Goal: Transaction & Acquisition: Purchase product/service

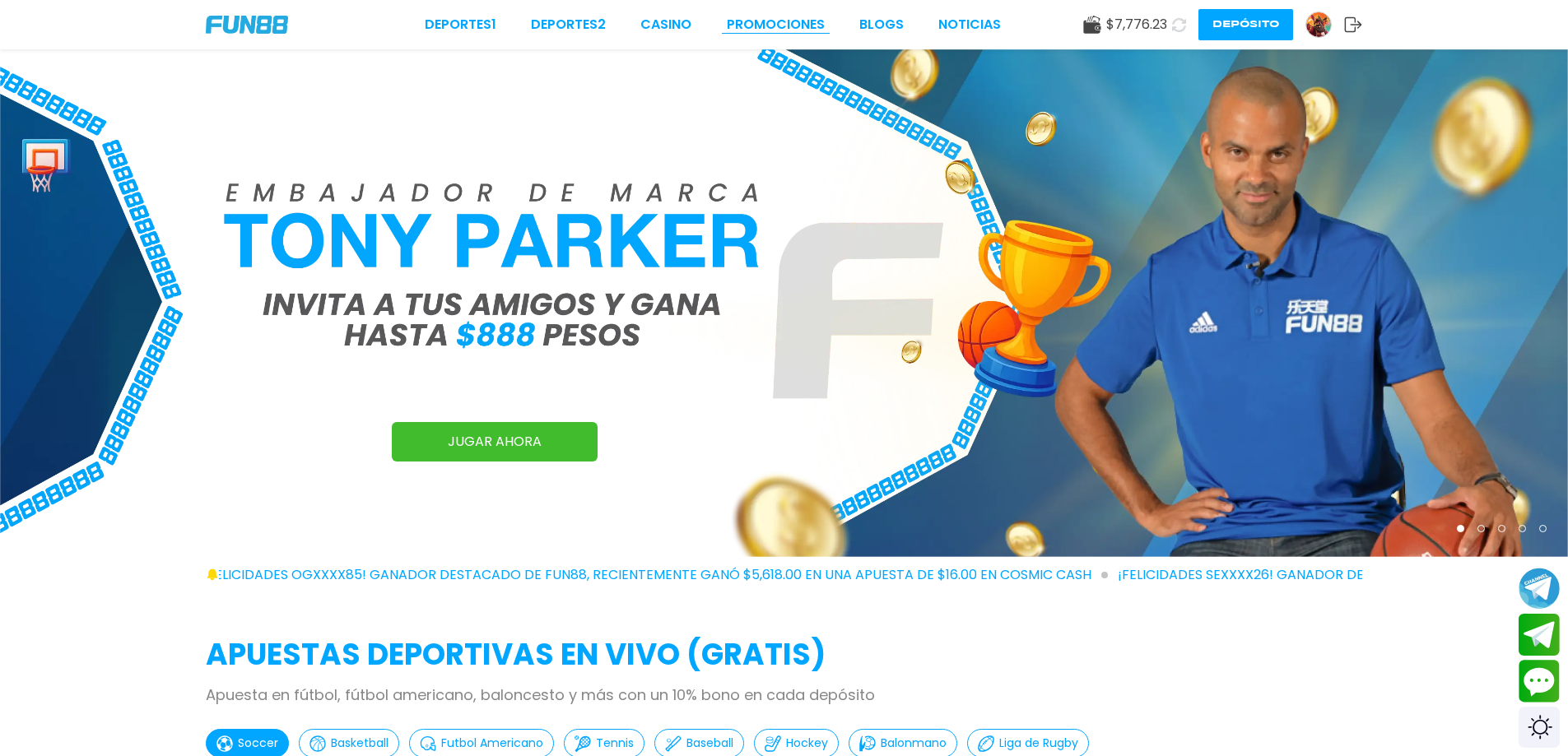
click at [758, 17] on link "Promociones" at bounding box center [775, 24] width 98 height 20
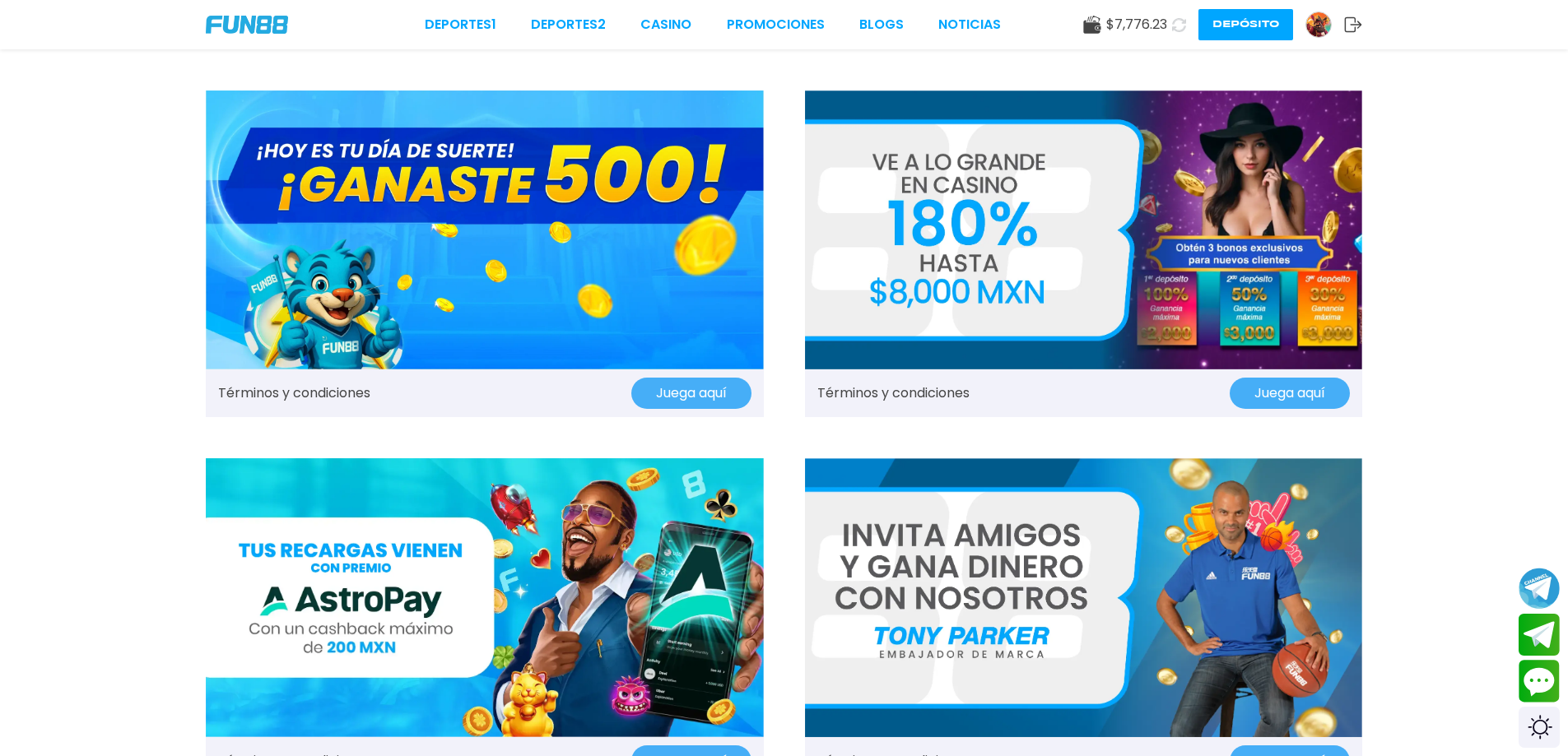
click at [440, 237] on img at bounding box center [484, 229] width 558 height 279
click at [1038, 190] on img at bounding box center [1084, 229] width 558 height 279
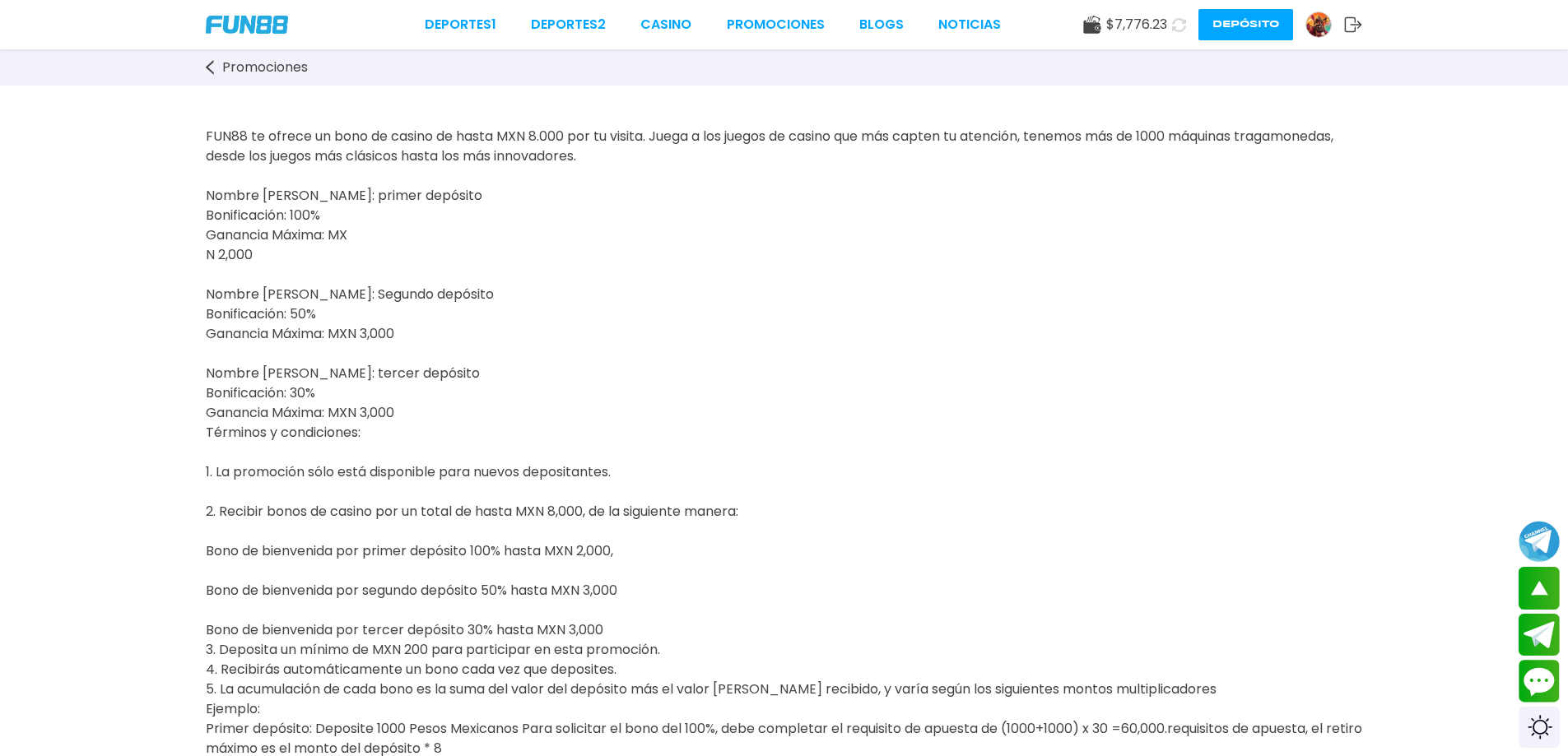
click at [209, 67] on icon at bounding box center [209, 68] width 8 height 15
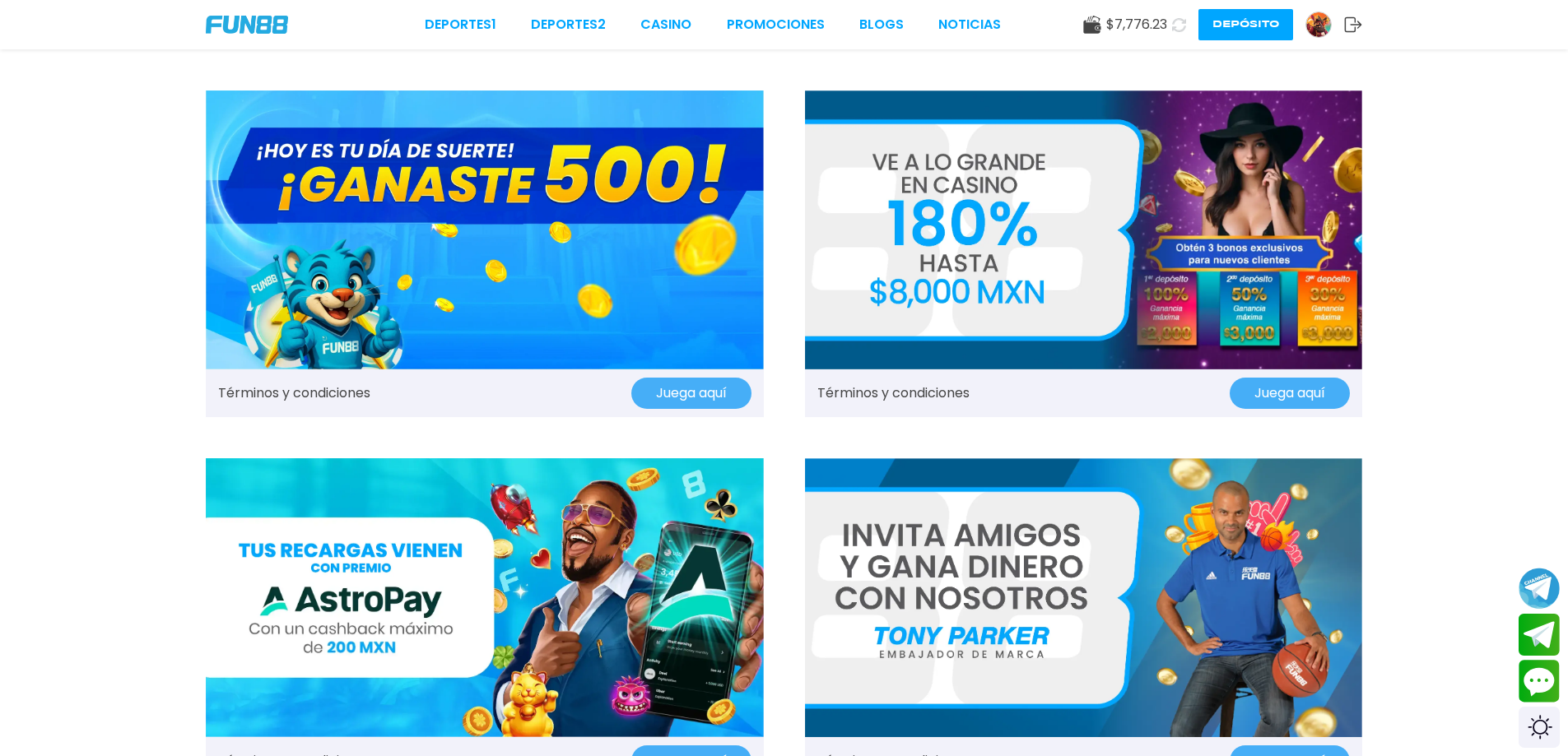
click at [1073, 205] on img at bounding box center [1084, 229] width 558 height 279
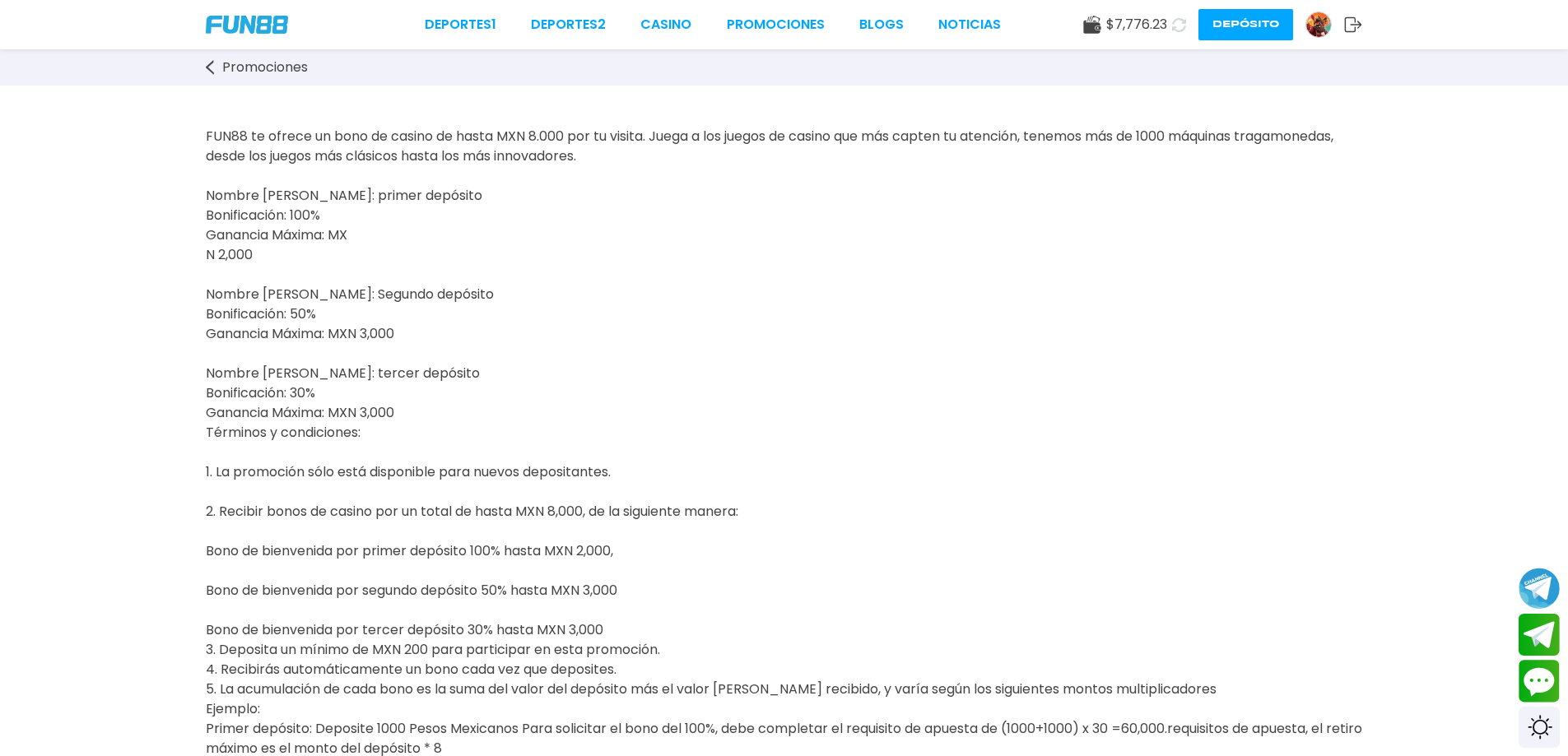
click at [1237, 23] on button "Depósito" at bounding box center [1245, 24] width 95 height 31
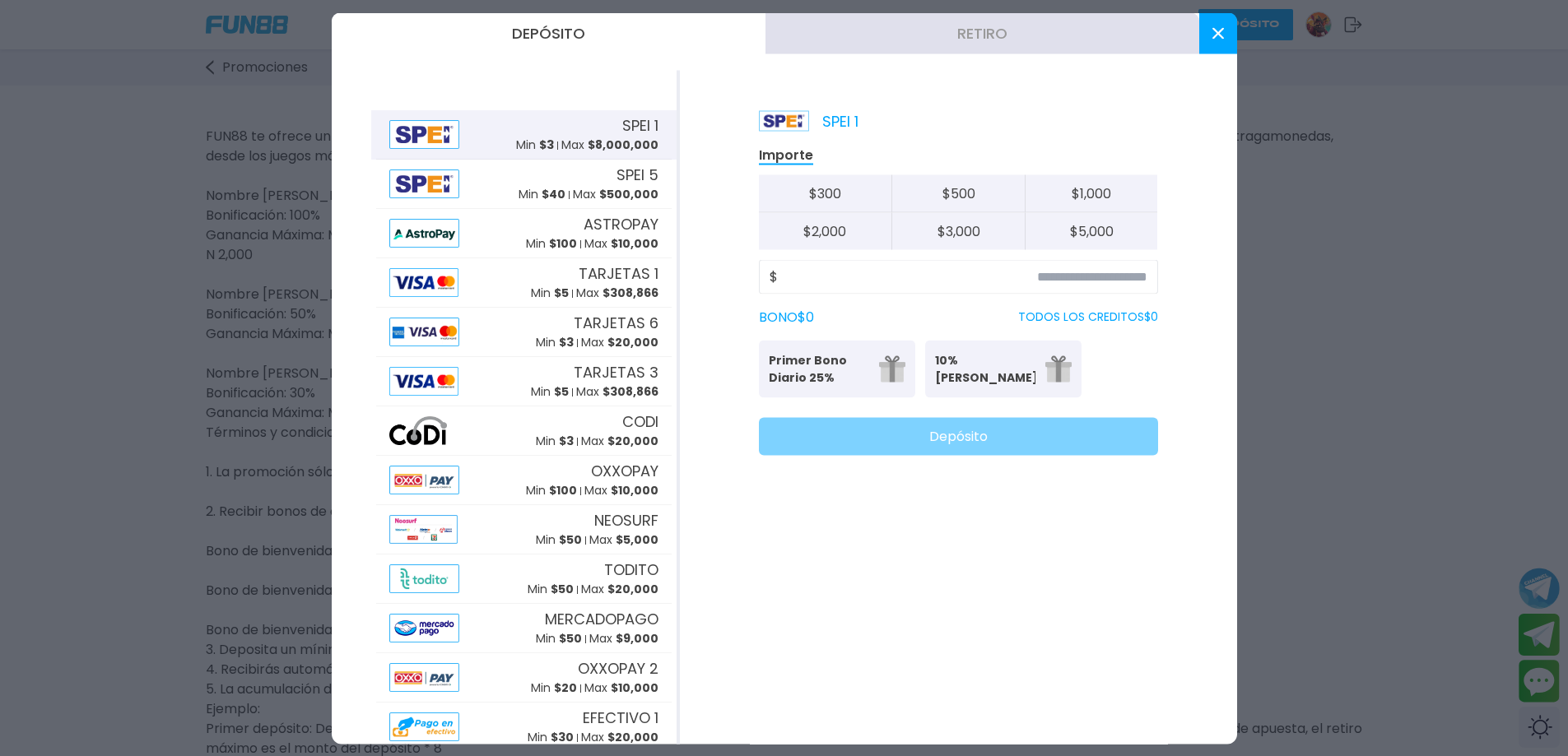
click at [982, 365] on p "10% [PERSON_NAME]" at bounding box center [984, 368] width 100 height 35
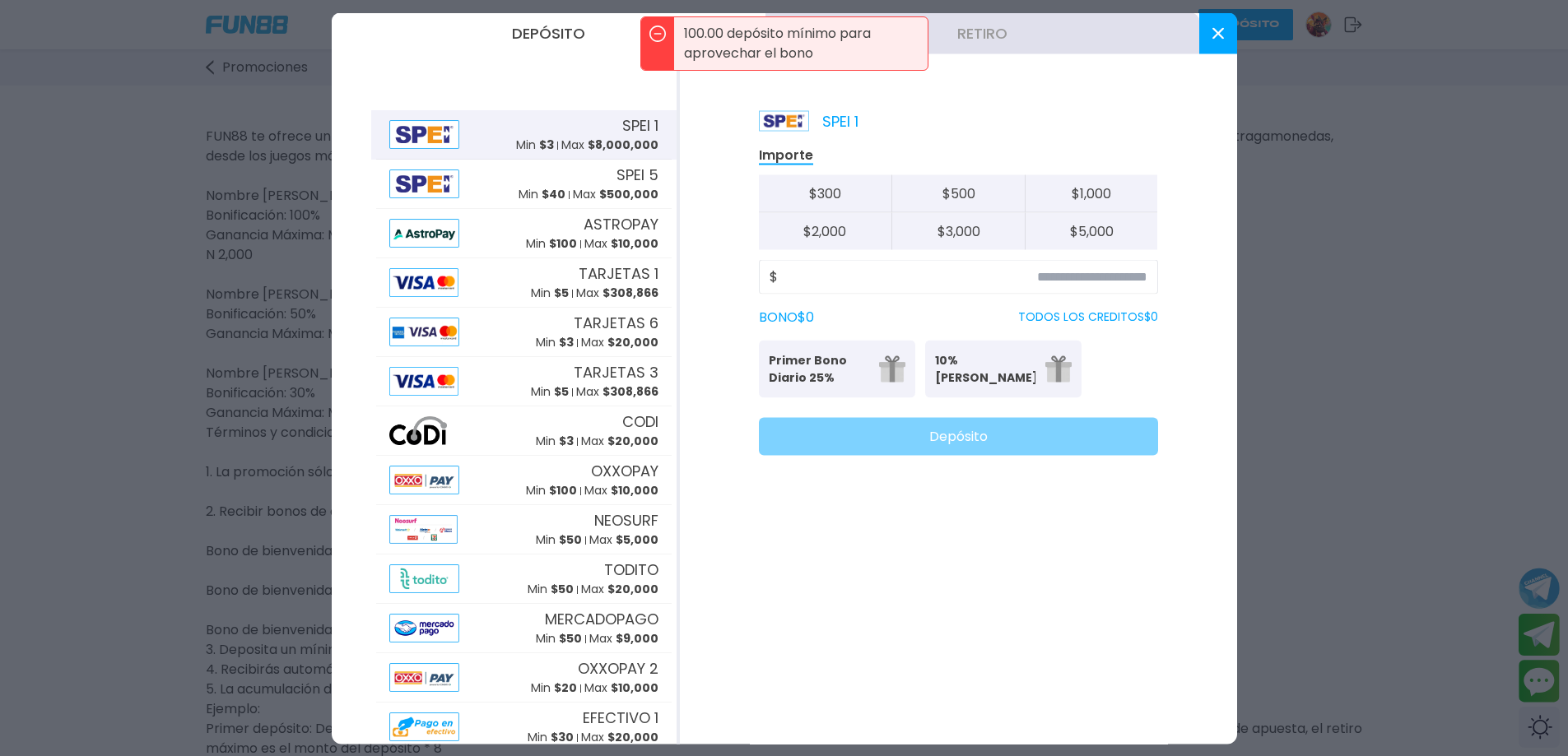
click at [848, 208] on button "$ 300" at bounding box center [826, 193] width 133 height 38
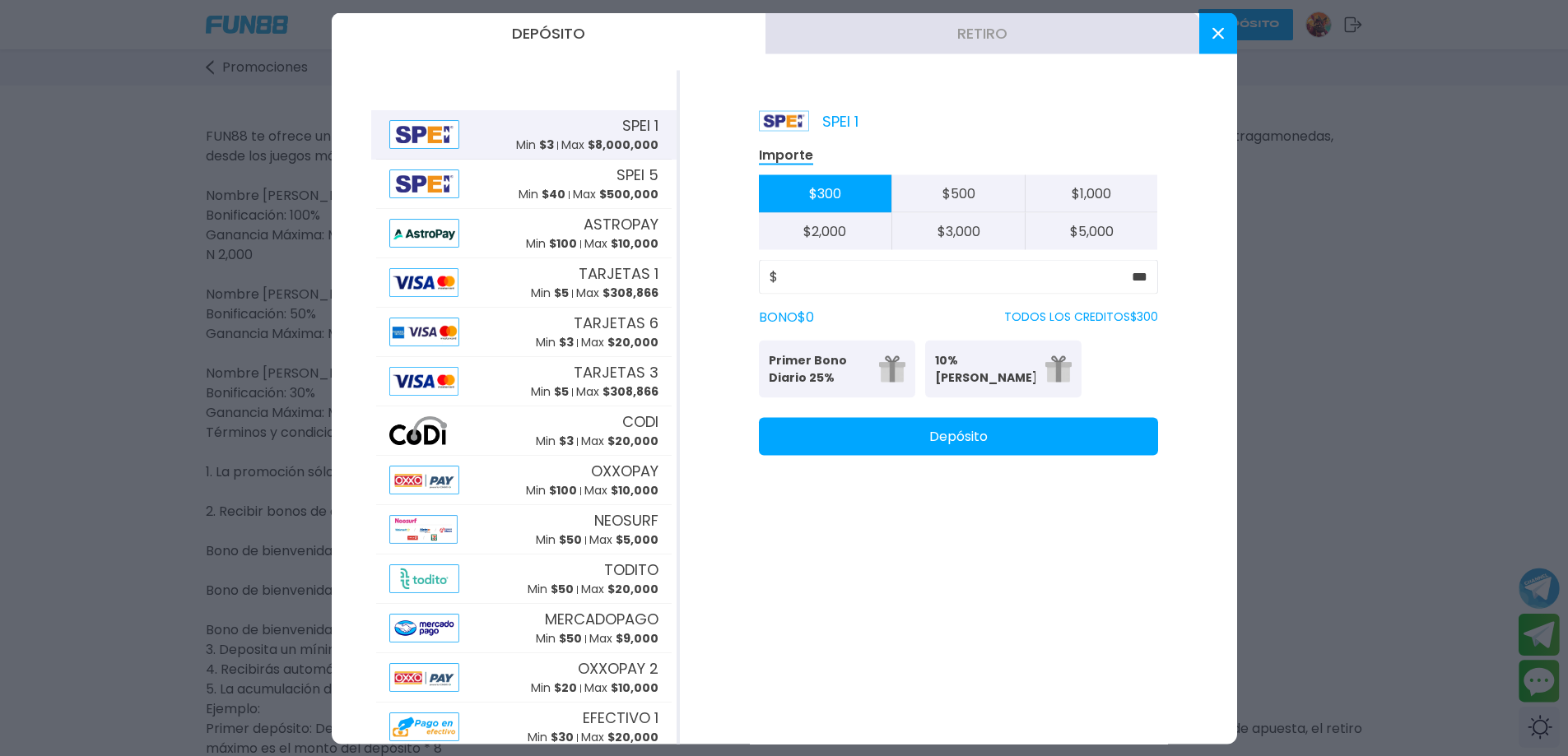
click at [999, 366] on p "10% [PERSON_NAME]" at bounding box center [984, 368] width 100 height 35
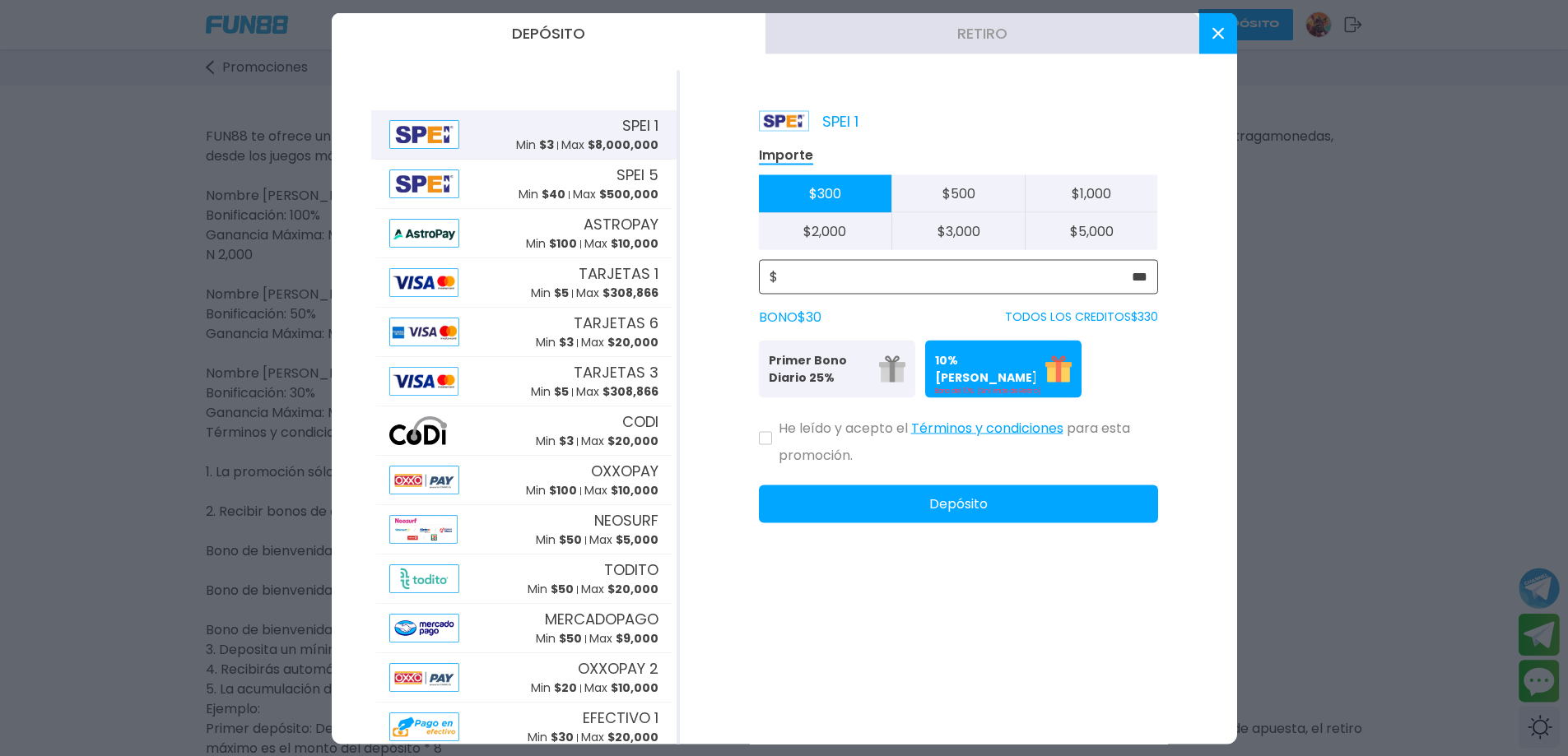
click at [1131, 275] on input "***" at bounding box center [963, 276] width 370 height 20
click at [1122, 282] on input "***" at bounding box center [963, 276] width 370 height 20
click at [1128, 278] on input "***" at bounding box center [963, 276] width 370 height 20
type input "***"
click at [1218, 26] on button at bounding box center [1218, 33] width 38 height 41
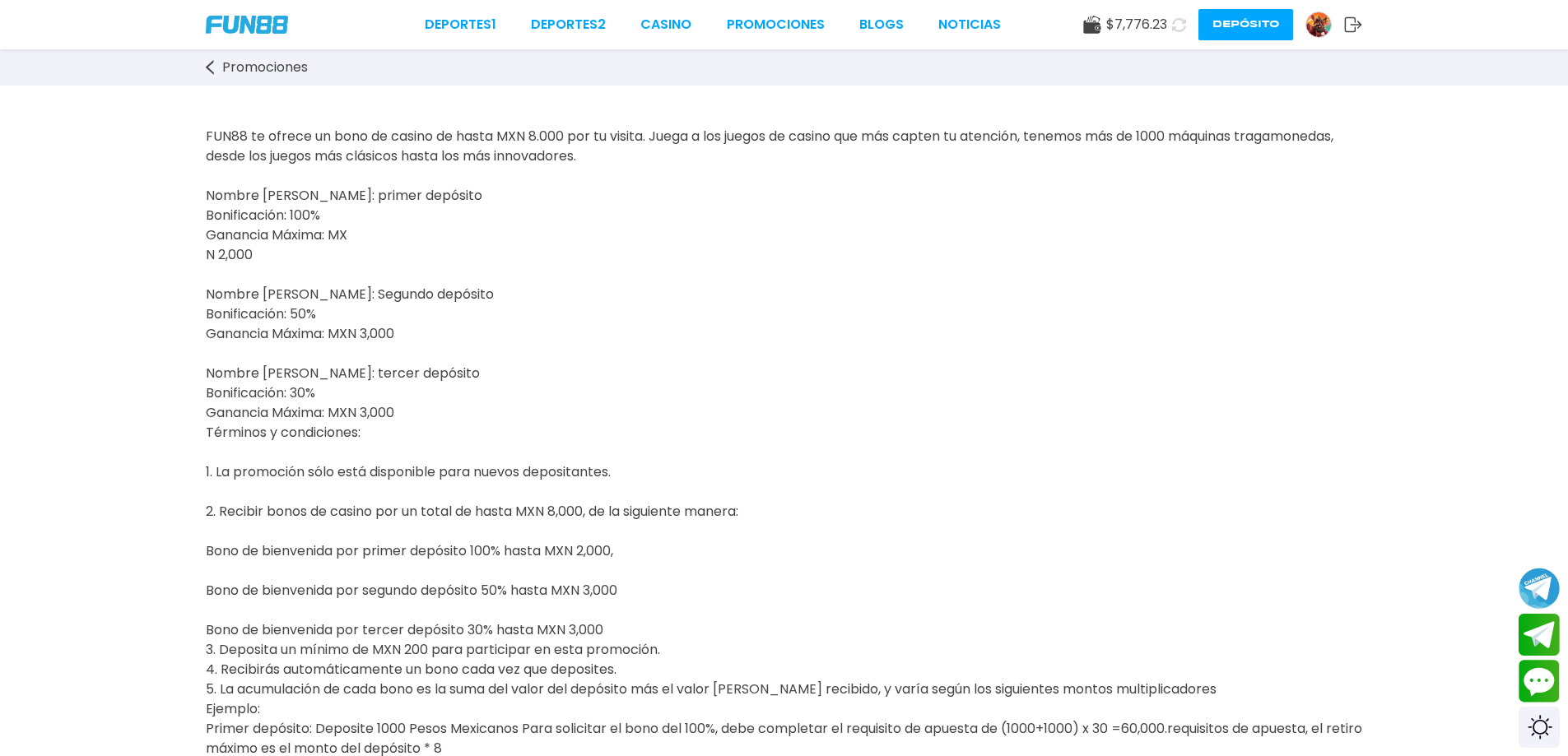
click at [251, 71] on span "Promociones" at bounding box center [265, 67] width 85 height 20
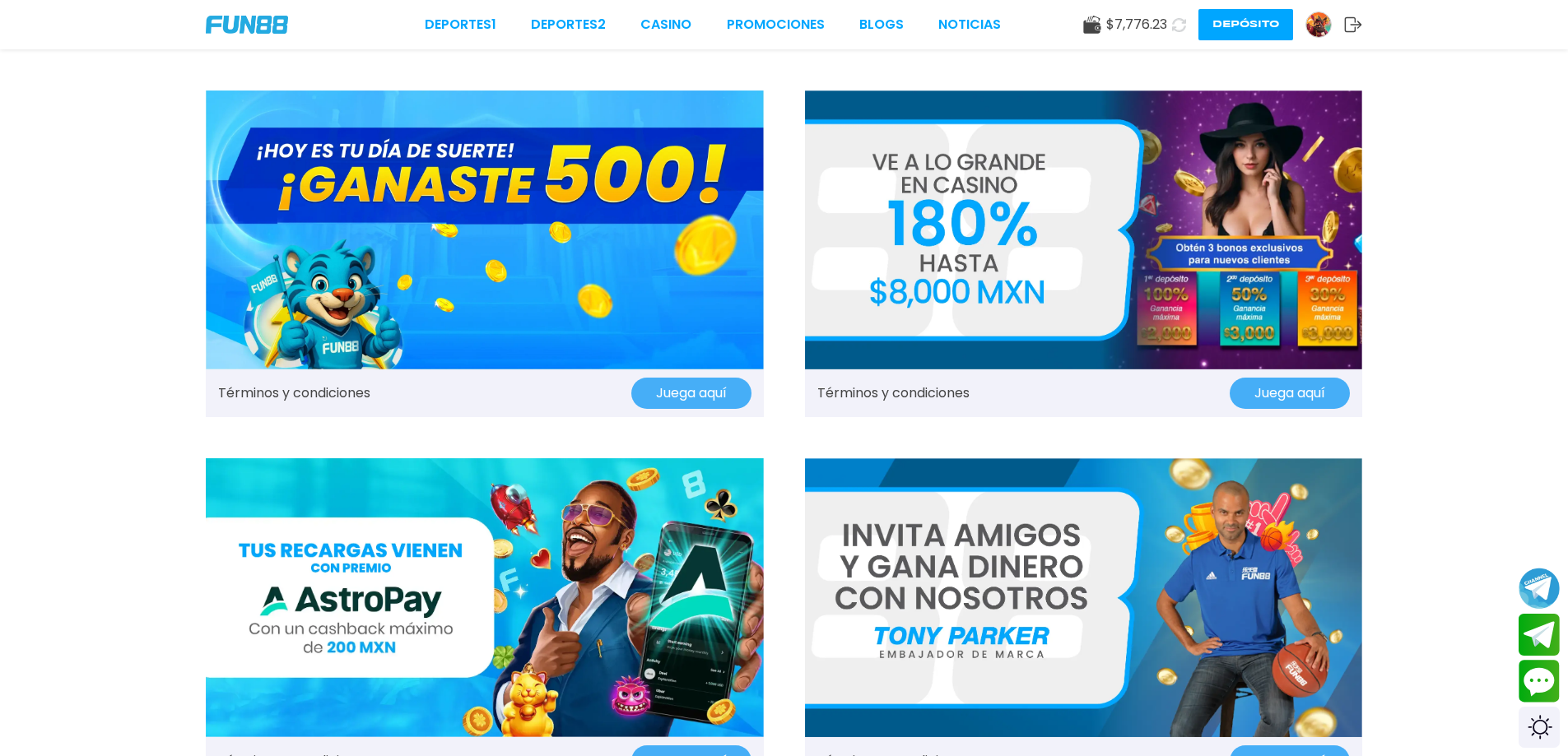
click at [952, 204] on img at bounding box center [1084, 229] width 558 height 279
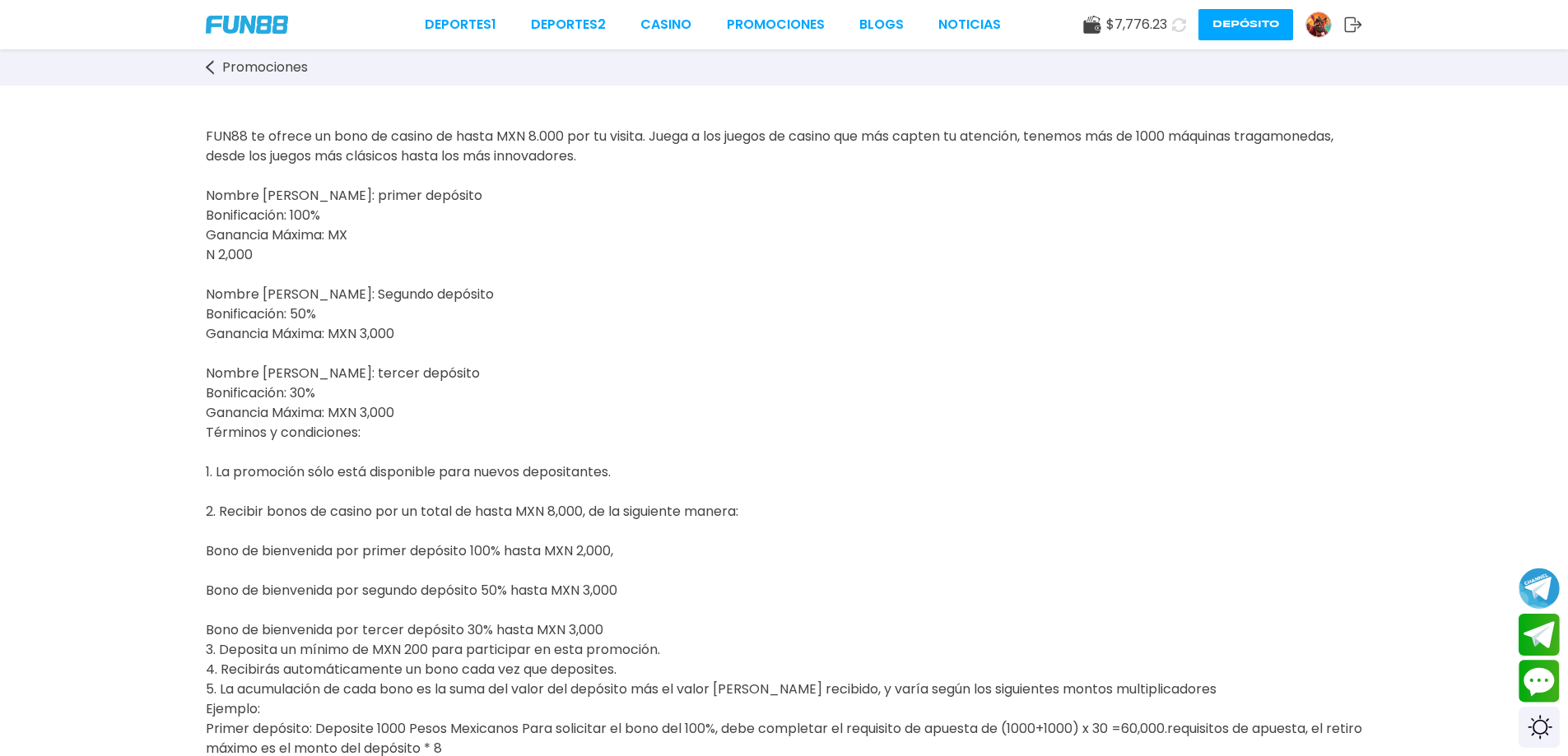
click at [1245, 18] on button "Depósito" at bounding box center [1245, 24] width 95 height 31
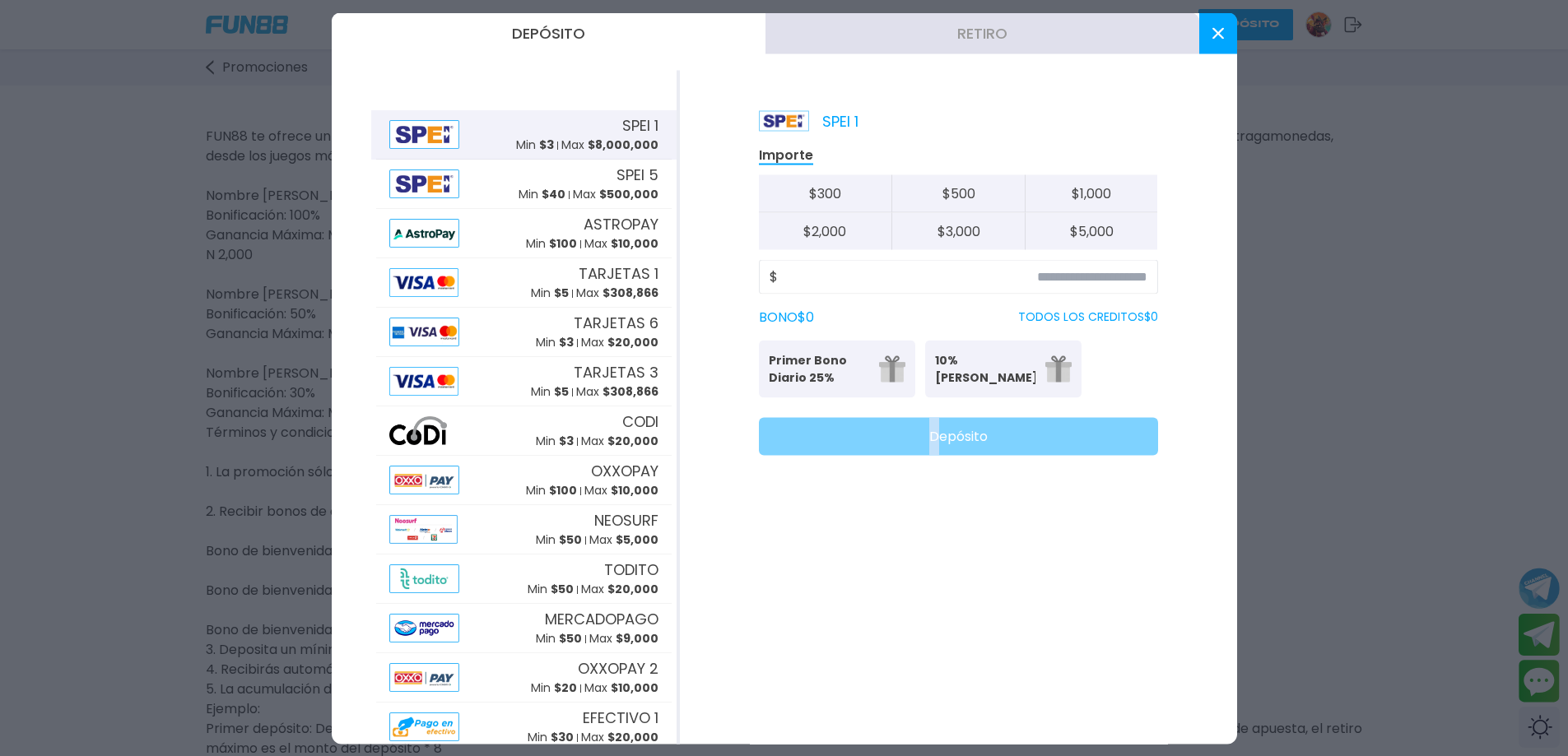
drag, startPoint x: 788, startPoint y: 399, endPoint x: 936, endPoint y: 411, distance: 148.5
click at [936, 411] on div "Importe $ 300 $ 500 $ 1,000 $ 2,000 $ 3,000 $ 5,000 $ BONO $ 0 TODOS LOS CREDIT…" at bounding box center [958, 299] width 399 height 310
drag, startPoint x: 866, startPoint y: 371, endPoint x: 1012, endPoint y: 386, distance: 146.8
click at [1012, 386] on div "Primer Bono Diario 25% Se puede solicitar una vez al día 10% Bono Ilimitado Bon…" at bounding box center [958, 368] width 399 height 57
click at [1207, 36] on button at bounding box center [1218, 33] width 38 height 41
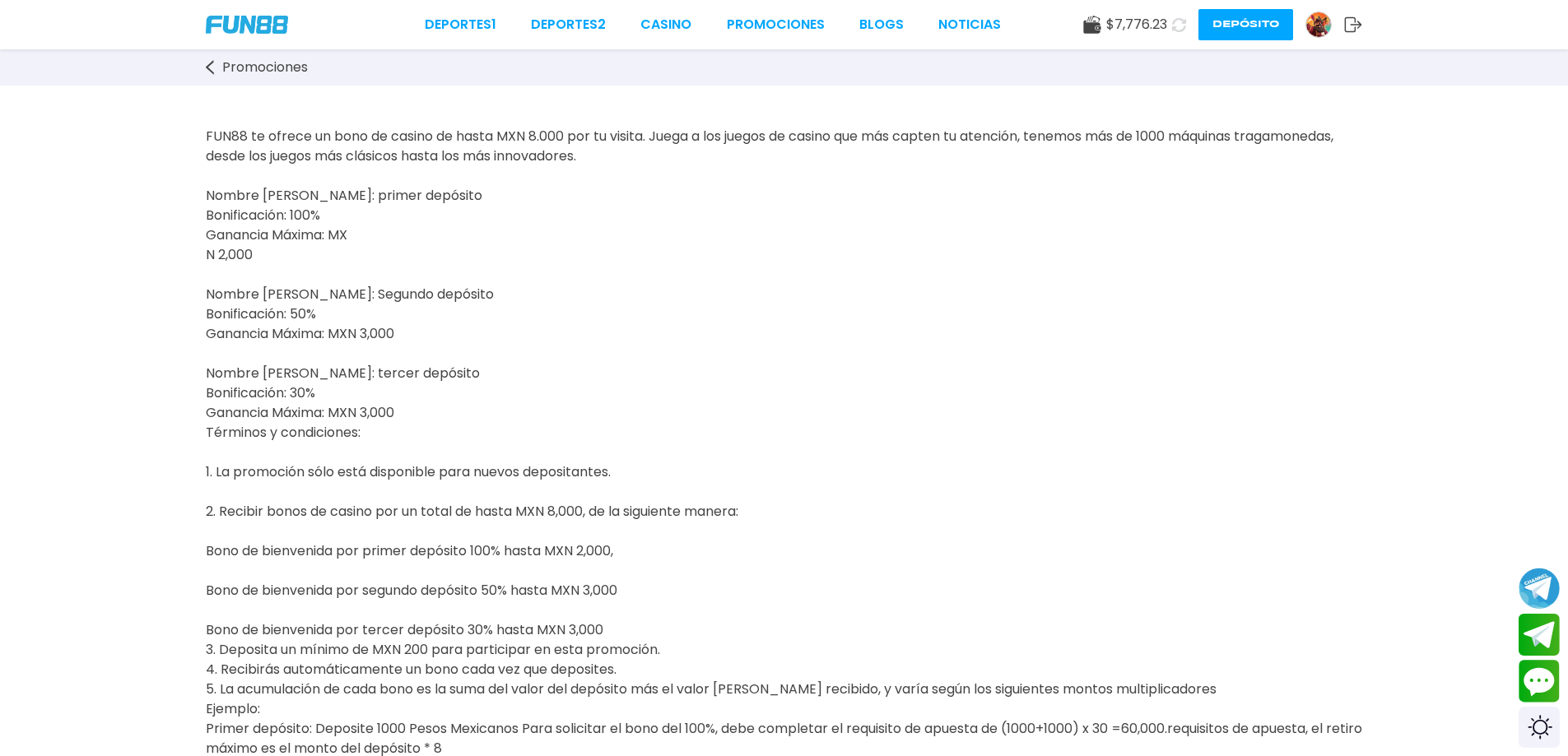
click at [247, 70] on span "Promociones" at bounding box center [265, 67] width 85 height 20
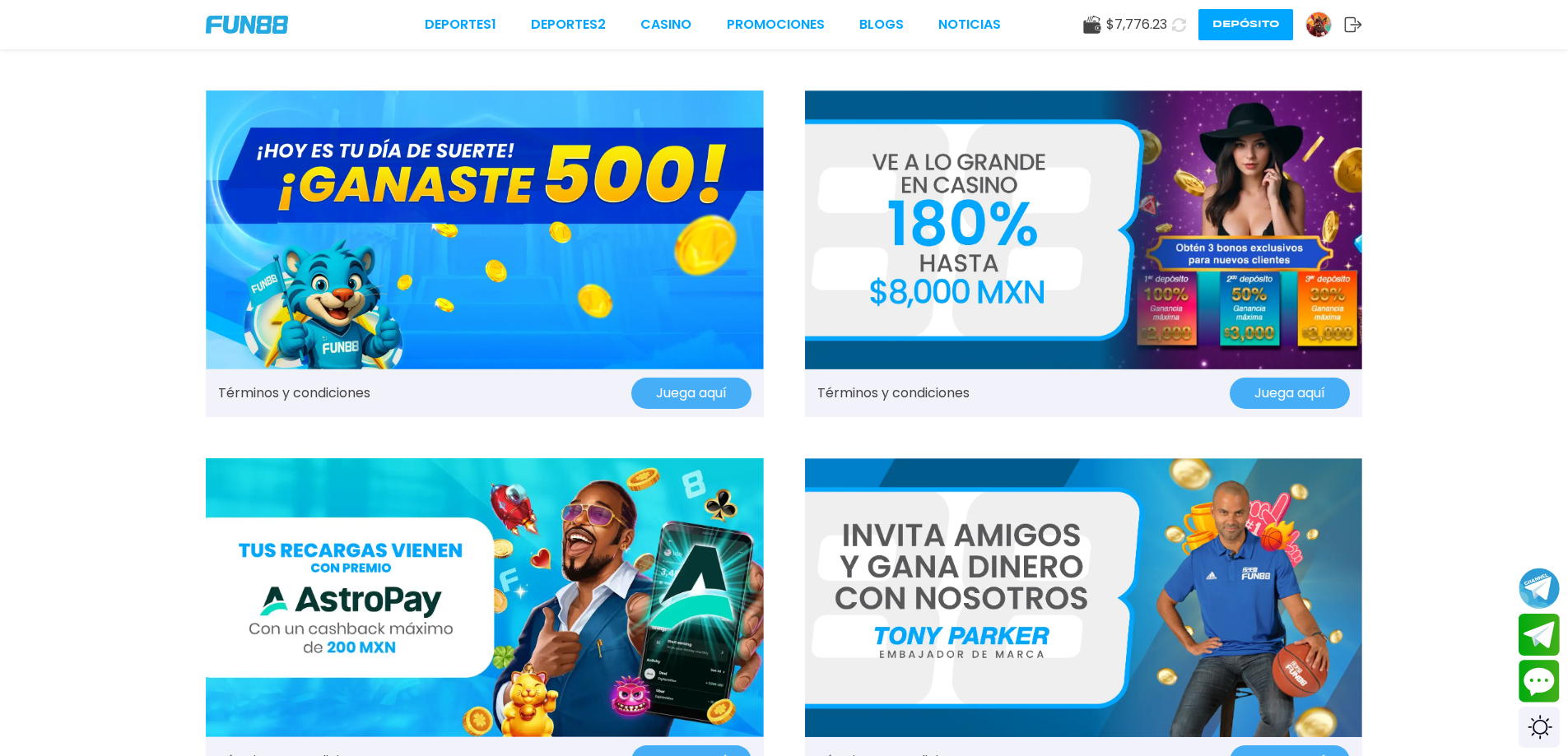
click at [1222, 24] on button "Depósito" at bounding box center [1245, 24] width 95 height 31
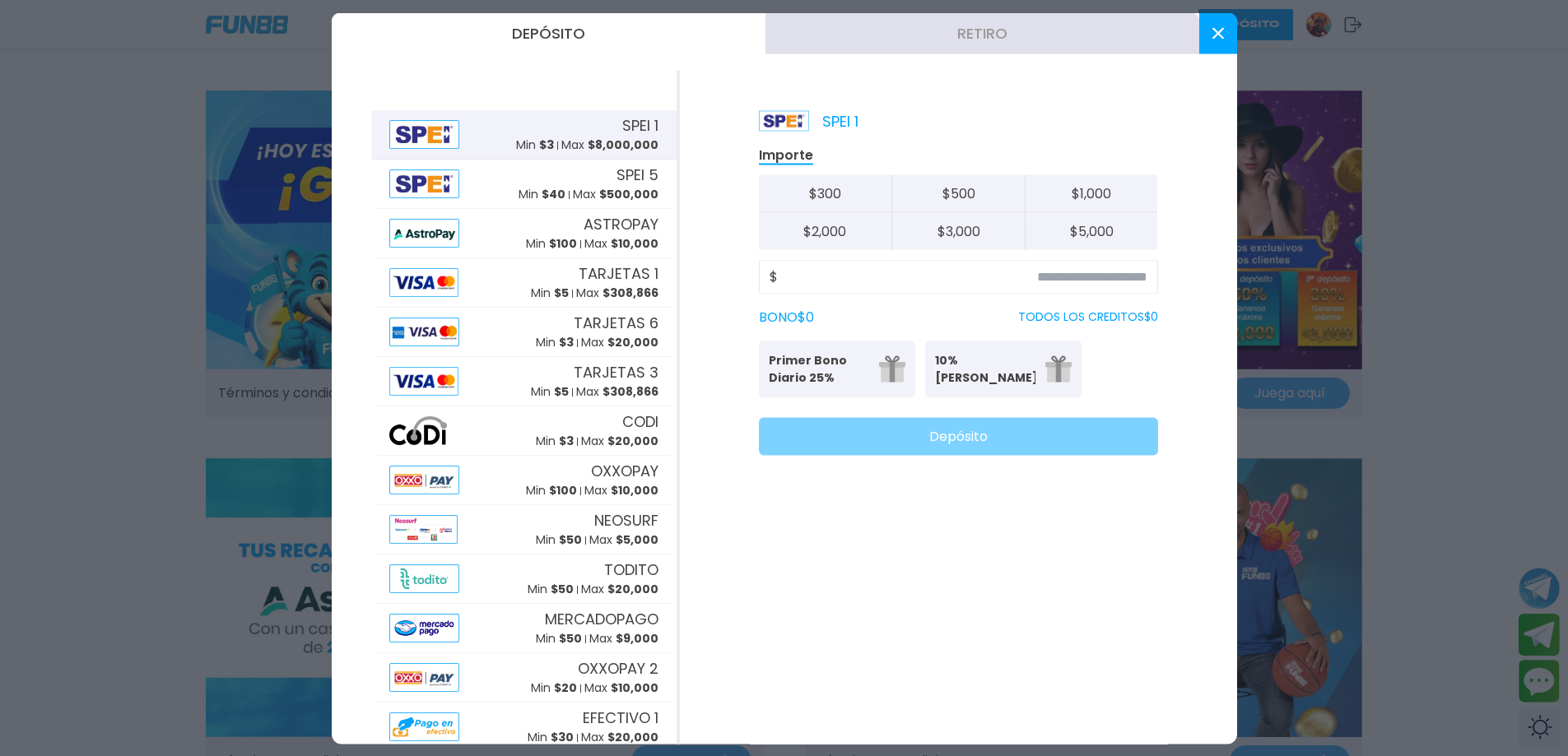
click at [1215, 38] on icon at bounding box center [1218, 33] width 11 height 11
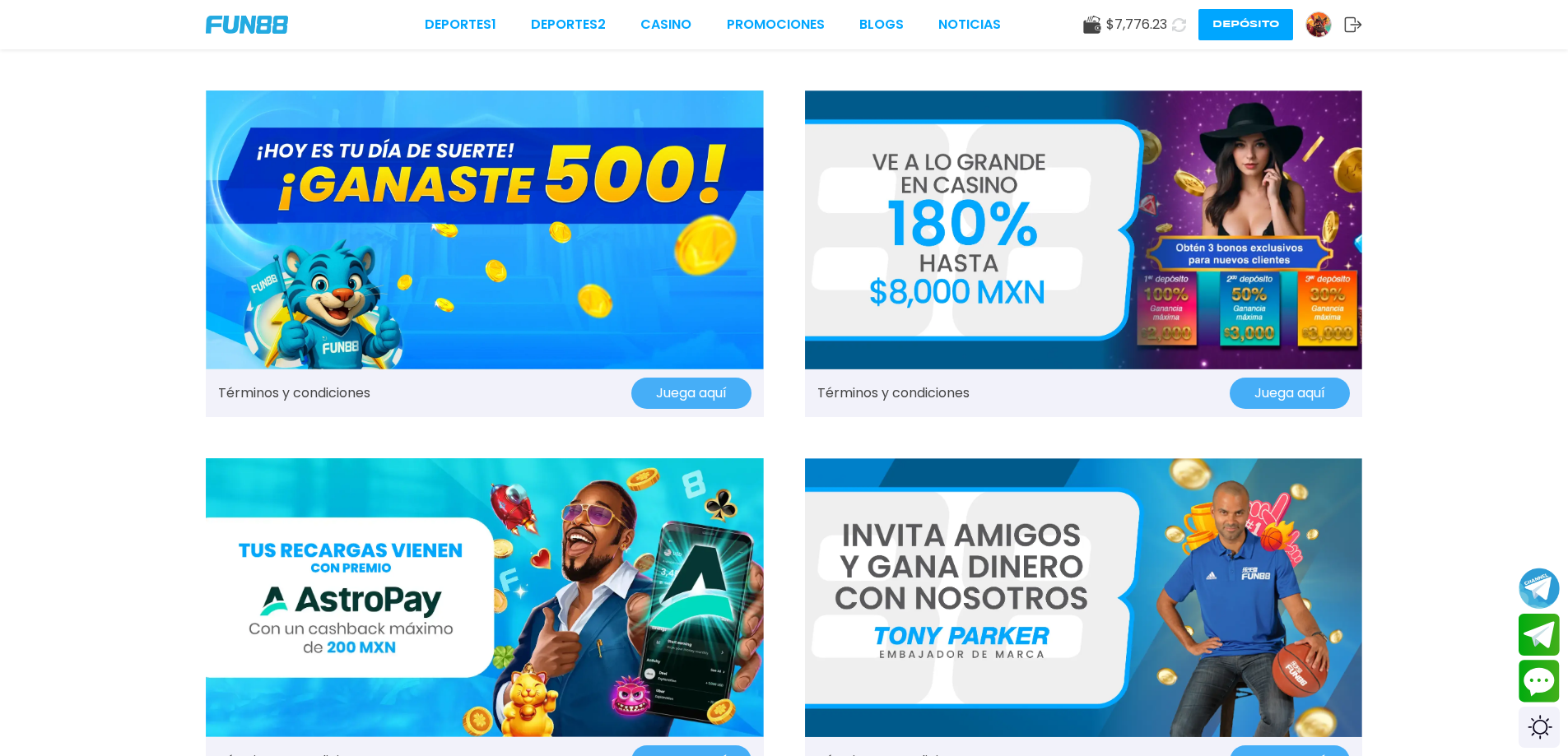
click at [974, 207] on img at bounding box center [1084, 229] width 558 height 279
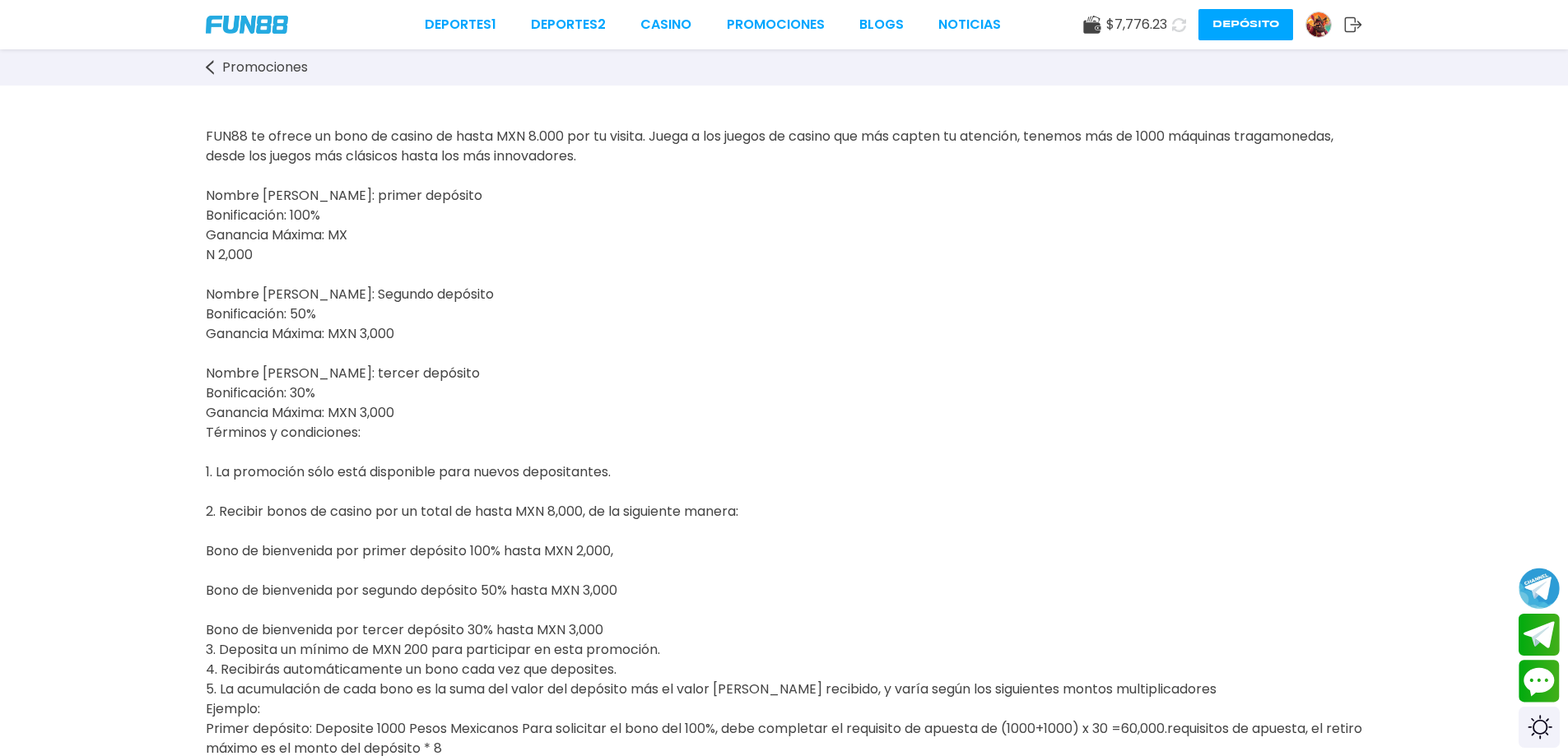
click at [1249, 31] on button "Depósito" at bounding box center [1245, 24] width 95 height 31
